Goal: Task Accomplishment & Management: Use online tool/utility

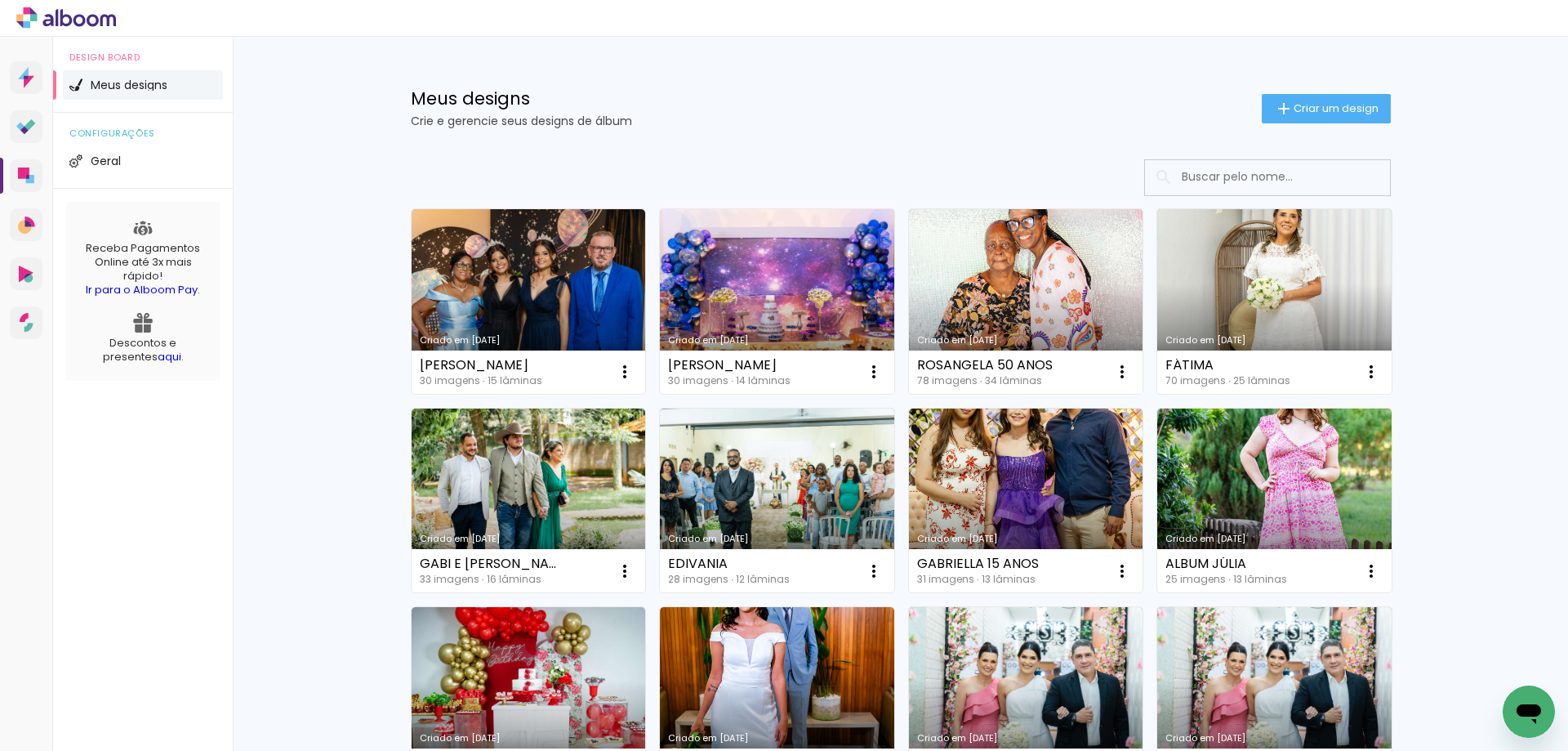
click at [775, 304] on link "Criado em [DATE]" at bounding box center [777, 302] width 234 height 185
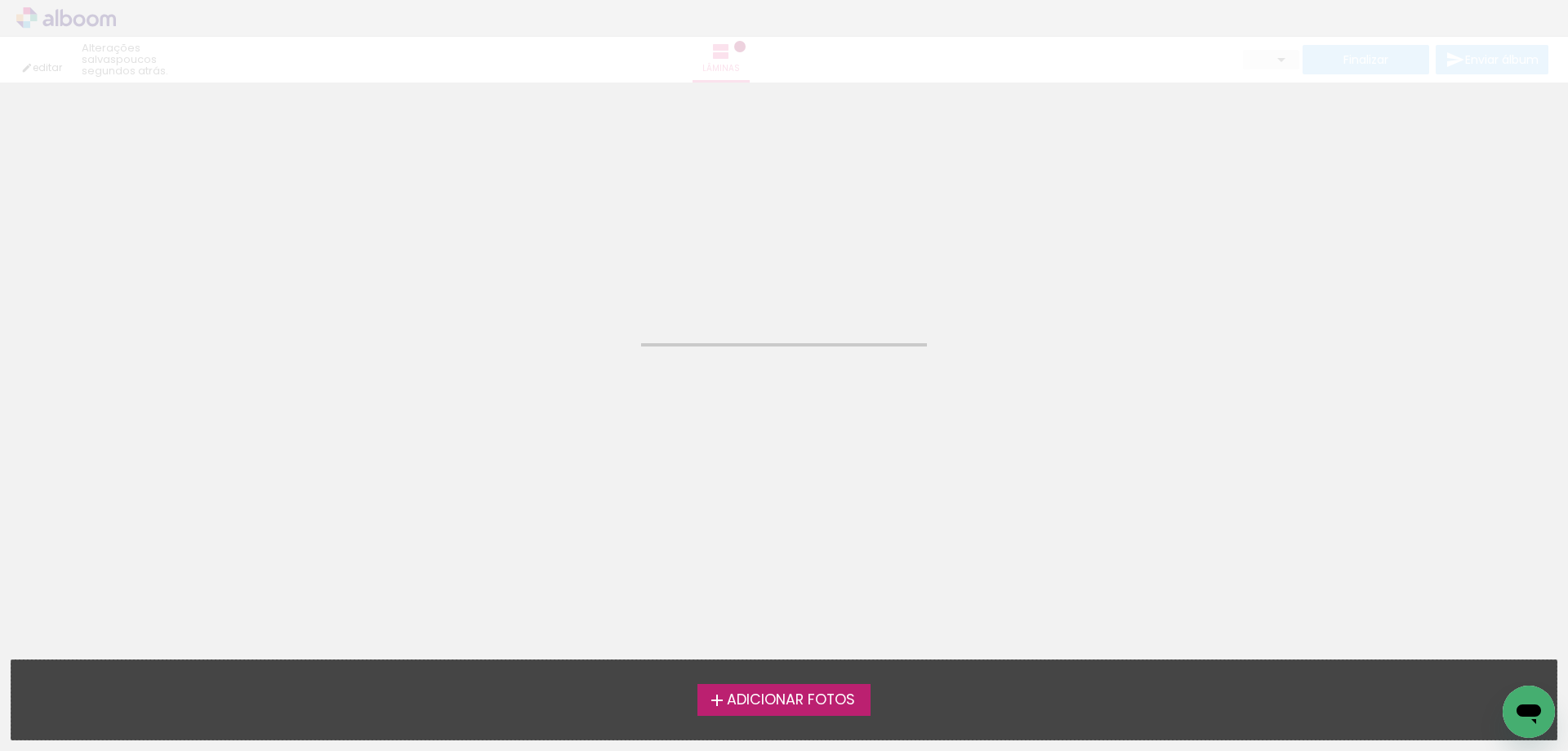
click at [775, 304] on neon-animated-pages "Confirmar Cancelar" at bounding box center [784, 416] width 1568 height 668
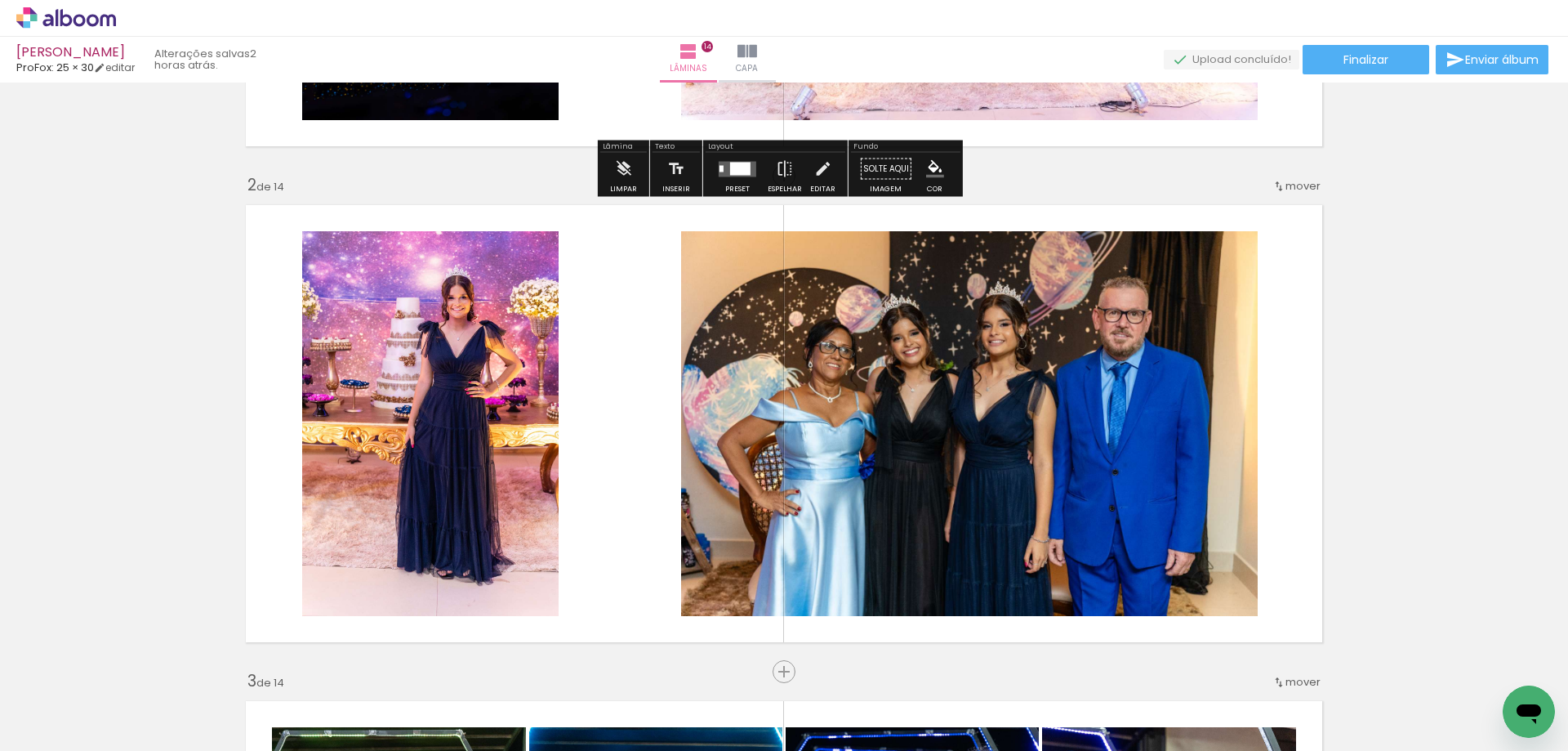
scroll to position [490, 0]
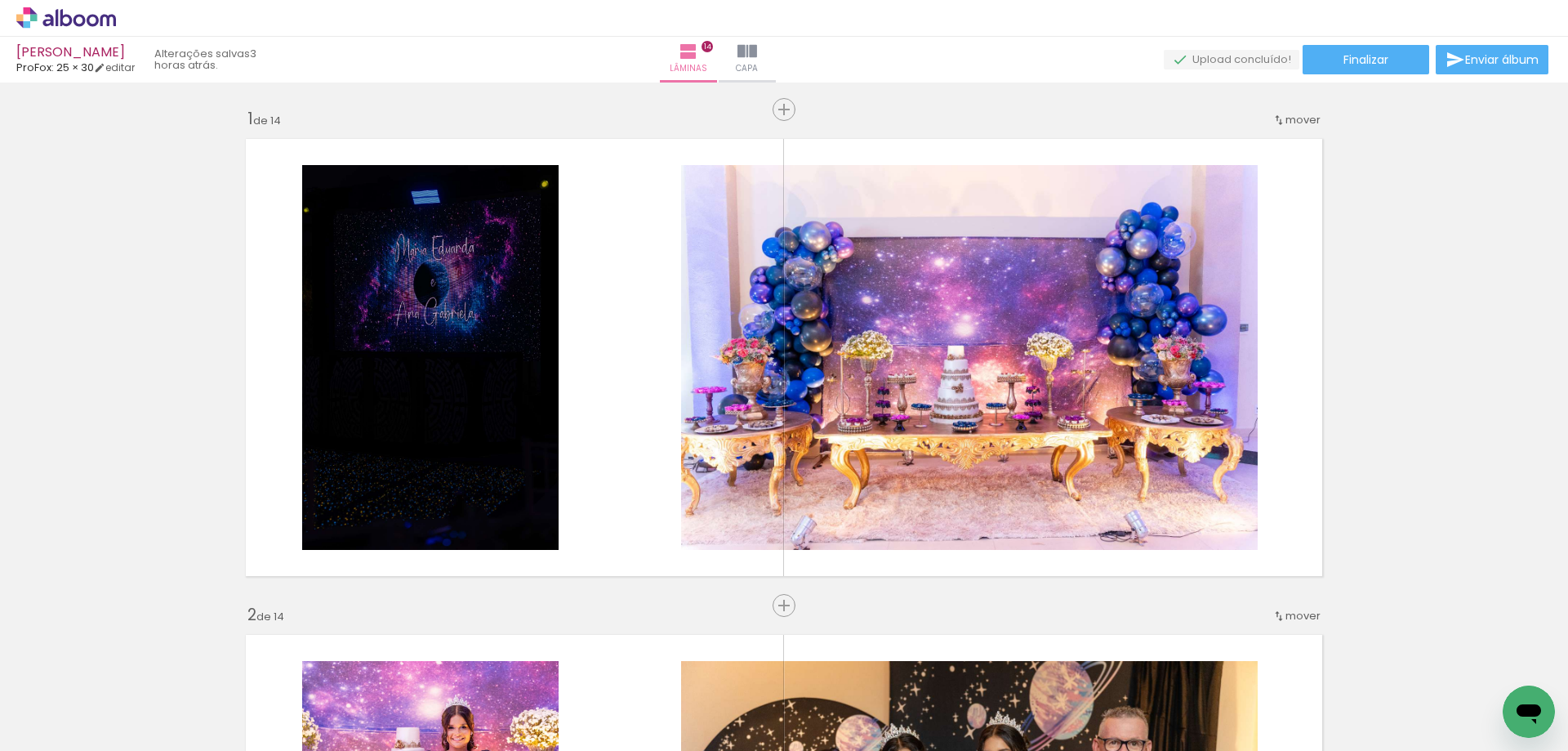
scroll to position [490, 0]
